Goal: Information Seeking & Learning: Compare options

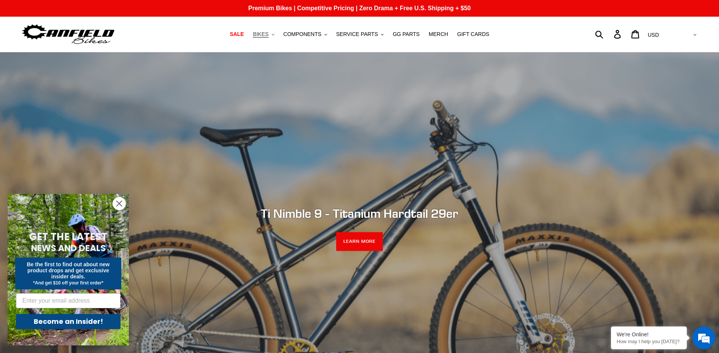
click at [268, 33] on span "BIKES" at bounding box center [261, 34] width 16 height 6
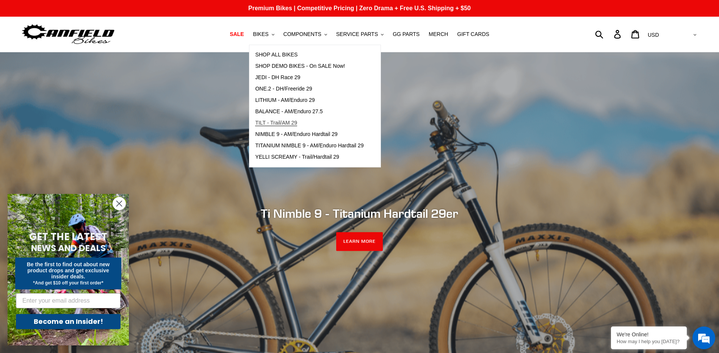
click at [296, 121] on span "TILT - Trail/AM 29" at bounding box center [276, 123] width 42 height 6
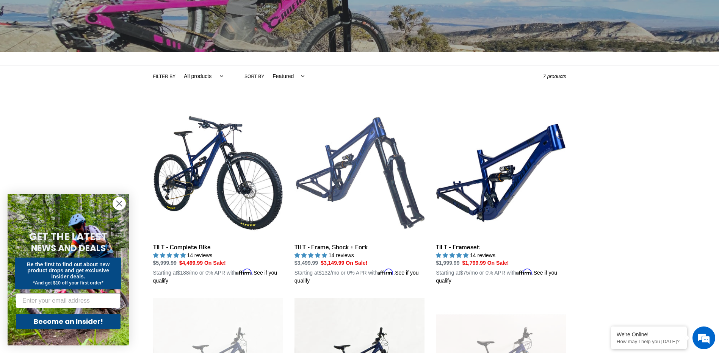
scroll to position [152, 0]
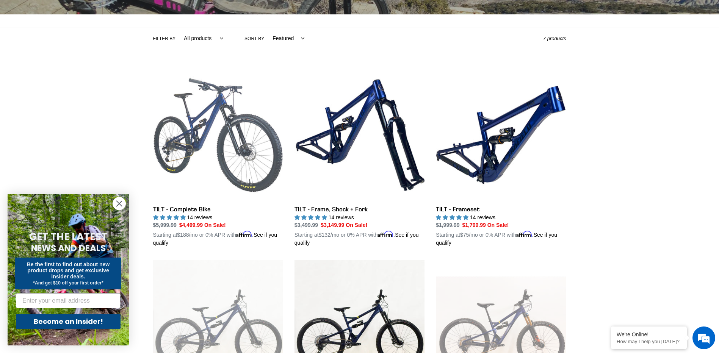
click at [225, 130] on link "TILT - Complete Bike" at bounding box center [218, 158] width 130 height 177
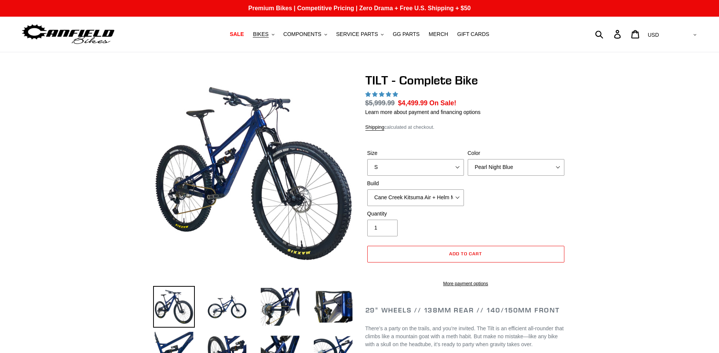
select select "highest-rating"
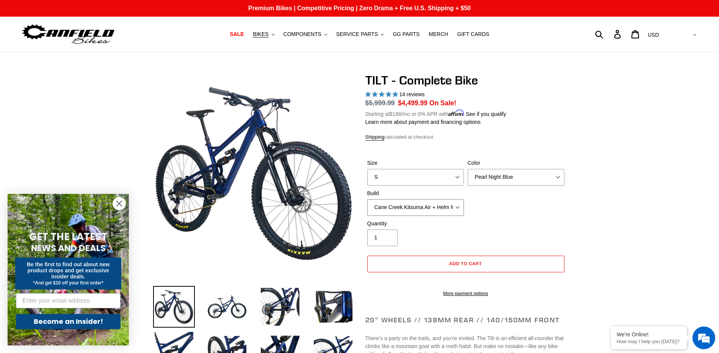
click at [460, 206] on select "Cane Creek Kitsuma Air + Helm MKII 140 + SRAM GX Cane Creek Kitsuma Air + Helm …" at bounding box center [415, 207] width 97 height 17
click at [367, 199] on select "Cane Creek Kitsuma Air + Helm MKII 140 + SRAM GX Cane Creek Kitsuma Air + Helm …" at bounding box center [415, 207] width 97 height 17
click at [461, 208] on select "Cane Creek Kitsuma Air + Helm MKII 140 + SRAM GX Cane Creek Kitsuma Air + Helm …" at bounding box center [415, 207] width 97 height 17
select select "RockShox SD ULT + Pike ULT 140 + SRAM XO"
click at [367, 199] on select "Cane Creek Kitsuma Air + Helm MKII 140 + SRAM GX Cane Creek Kitsuma Air + Helm …" at bounding box center [415, 207] width 97 height 17
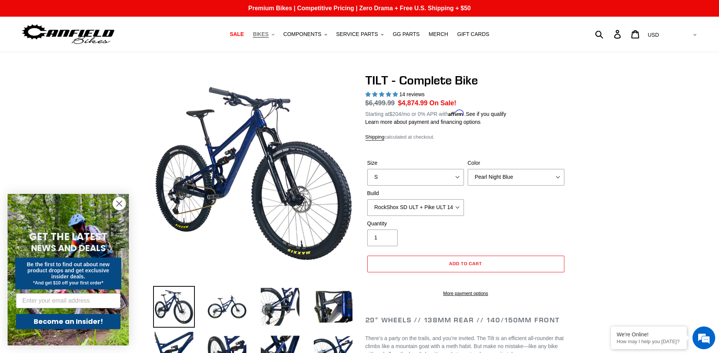
click at [268, 33] on span "BIKES" at bounding box center [261, 34] width 16 height 6
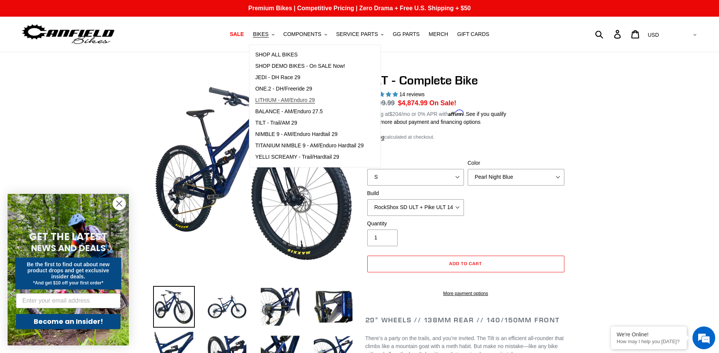
click at [313, 100] on span "LITHIUM - AM/Enduro 29" at bounding box center [284, 100] width 59 height 6
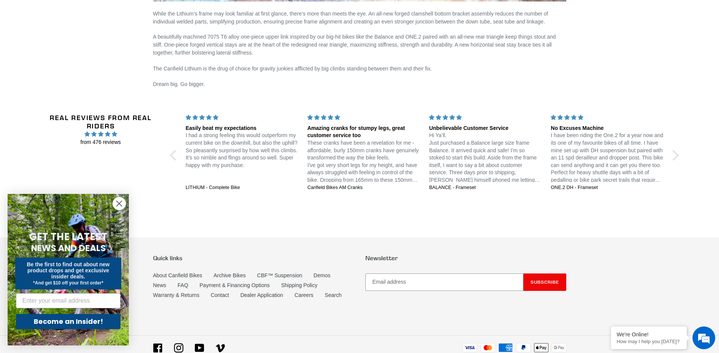
scroll to position [1512, 0]
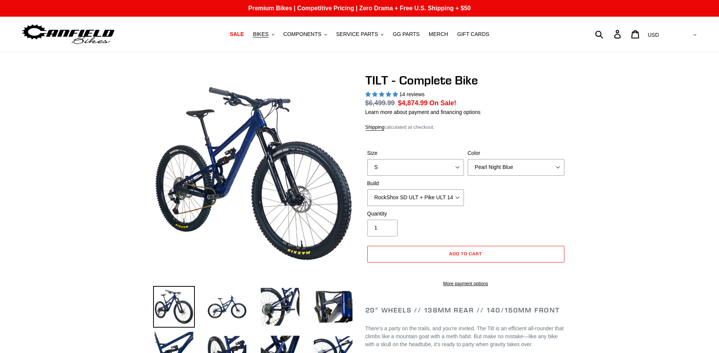
select select "highest-rating"
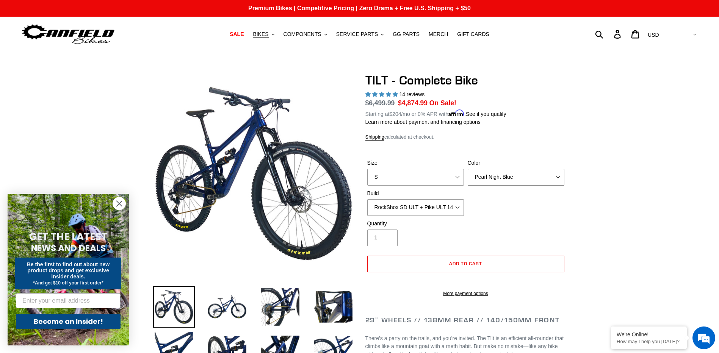
click at [561, 178] on select "Pearl Night Blue Stealth Silver Raw" at bounding box center [516, 177] width 97 height 17
select select "Stealth Silver"
click at [468, 169] on select "Pearl Night Blue Stealth Silver Raw" at bounding box center [516, 177] width 97 height 17
click at [458, 180] on select "S M L" at bounding box center [415, 177] width 97 height 17
select select "M"
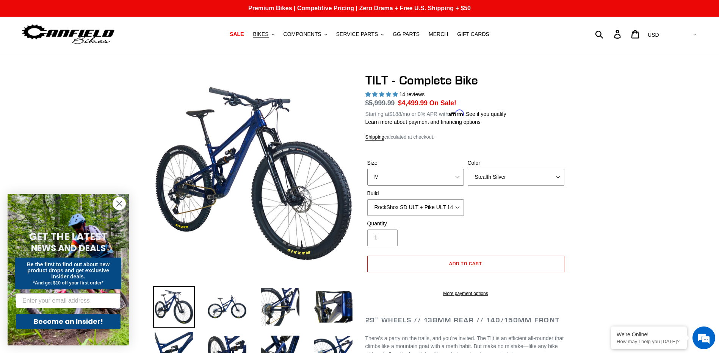
click at [367, 169] on select "S M L" at bounding box center [415, 177] width 97 height 17
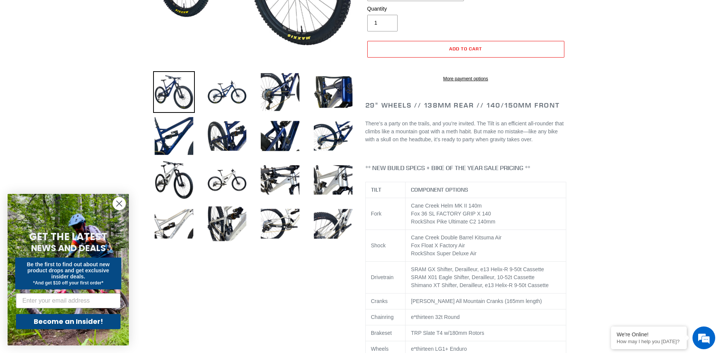
scroll to position [227, 0]
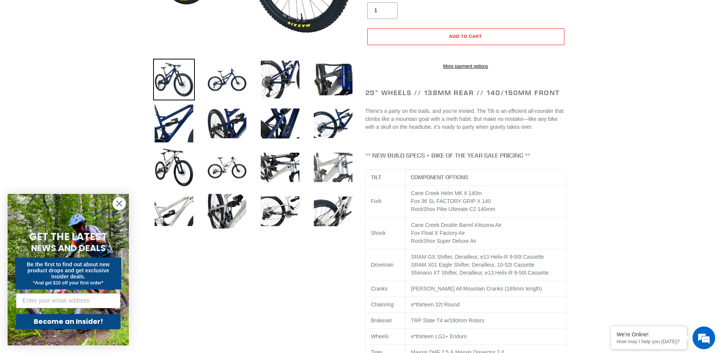
click at [332, 174] on img at bounding box center [333, 168] width 42 height 42
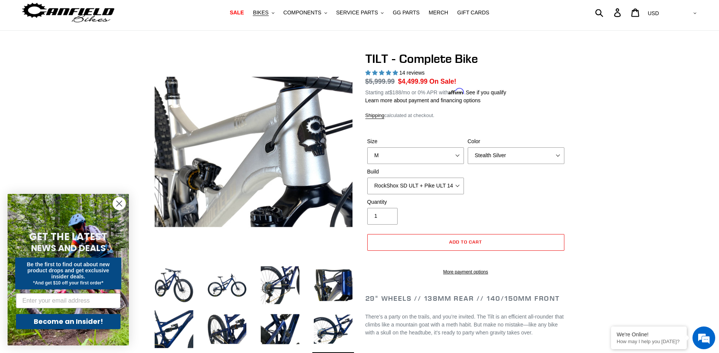
scroll to position [0, 0]
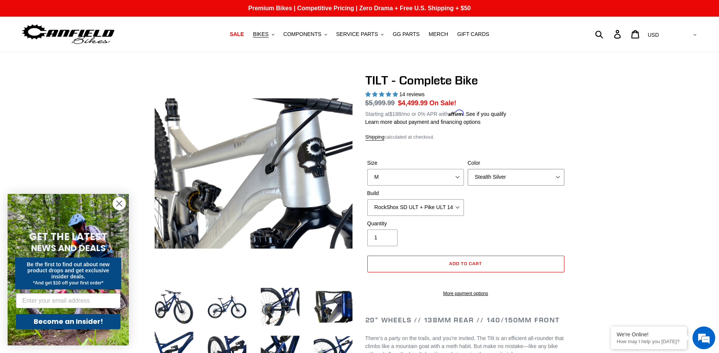
click at [558, 178] on select "Pearl Night Blue Stealth Silver Raw" at bounding box center [516, 177] width 97 height 17
select select "Raw"
click at [468, 169] on select "Pearl Night Blue Stealth Silver Raw" at bounding box center [516, 177] width 97 height 17
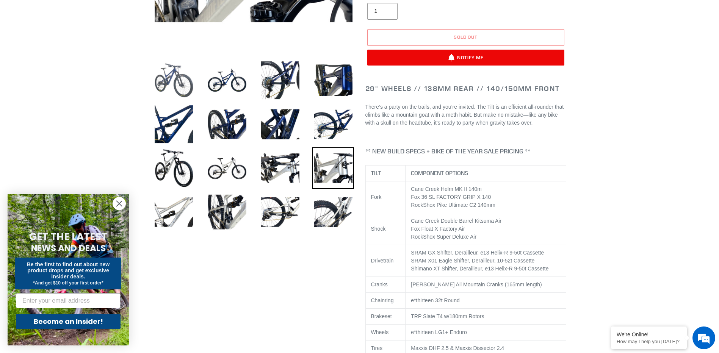
scroll to position [227, 0]
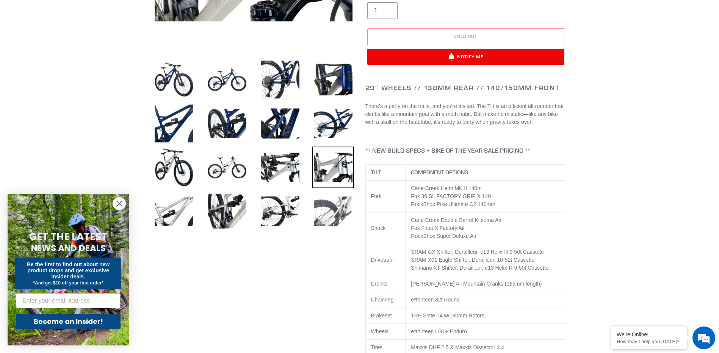
click at [339, 216] on img at bounding box center [333, 212] width 42 height 42
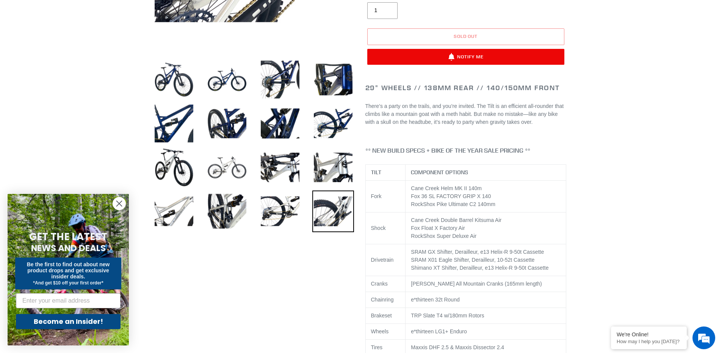
click at [229, 172] on img at bounding box center [227, 168] width 42 height 42
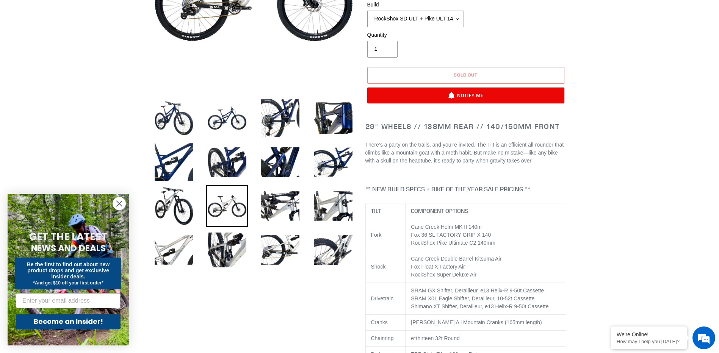
scroll to position [189, 0]
